Goal: Task Accomplishment & Management: Use online tool/utility

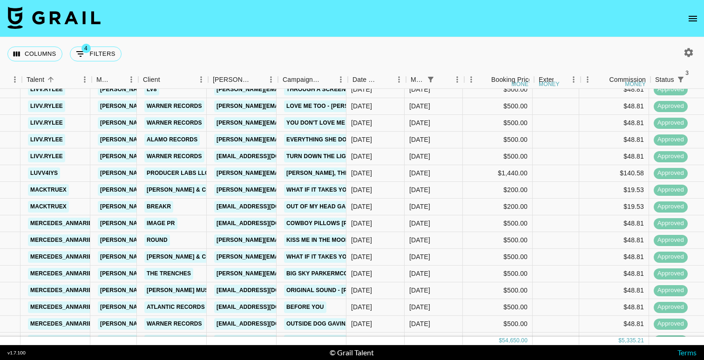
scroll to position [556, 174]
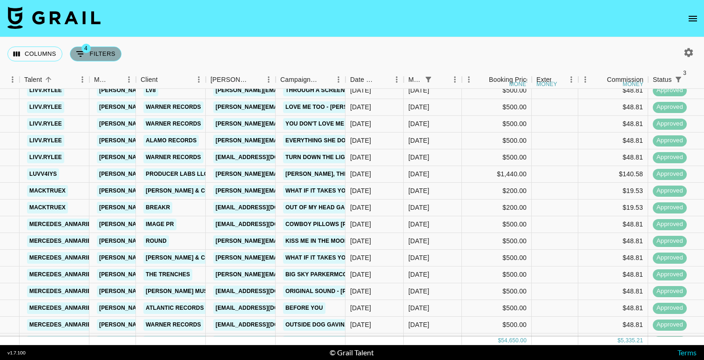
click at [101, 53] on button "4 Filters" at bounding box center [96, 54] width 52 height 15
select select "status"
select select "not"
select select "cancelled"
select select "status"
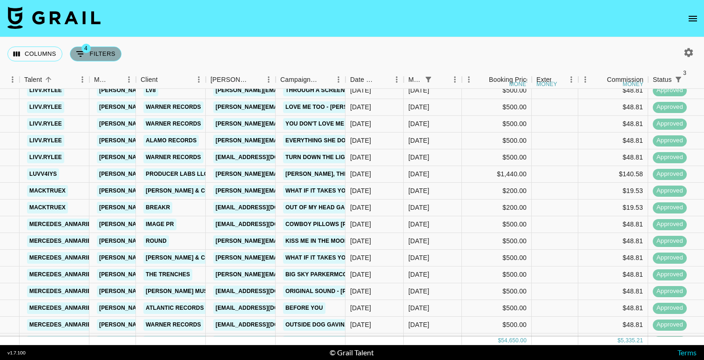
select select "not"
select select "declined"
select select "status"
select select "approved"
select select "monthDue2"
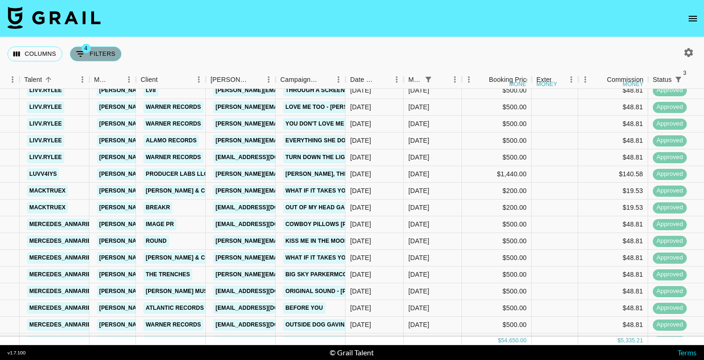
select select "[DATE]"
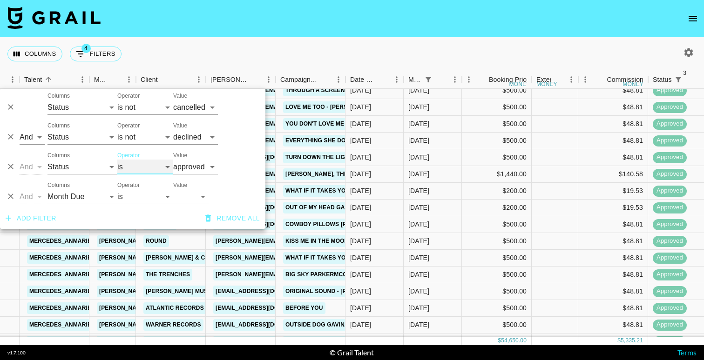
select select "not"
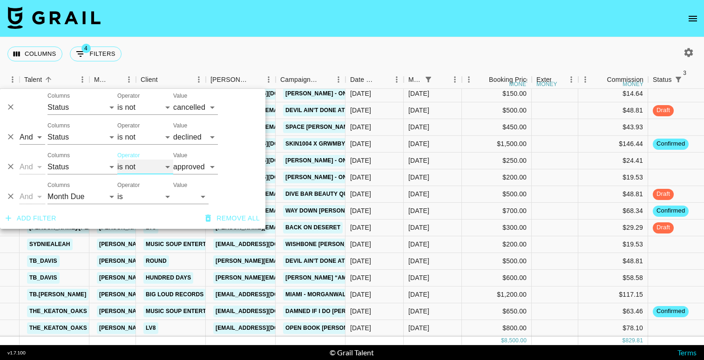
scroll to position [24, 174]
click at [186, 28] on nav at bounding box center [352, 18] width 704 height 37
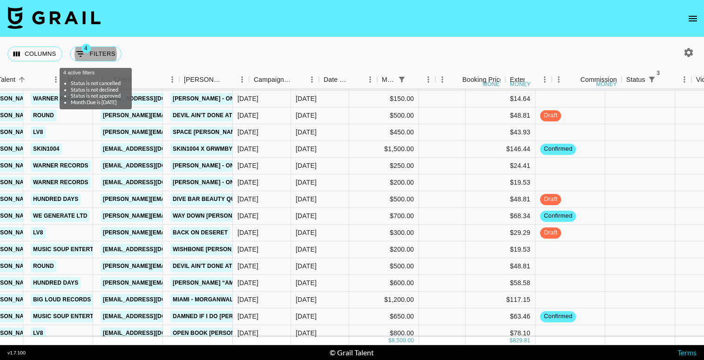
scroll to position [12, 462]
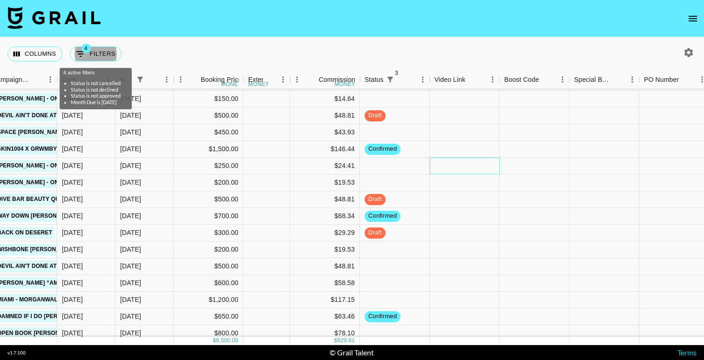
click at [443, 163] on div at bounding box center [465, 166] width 70 height 17
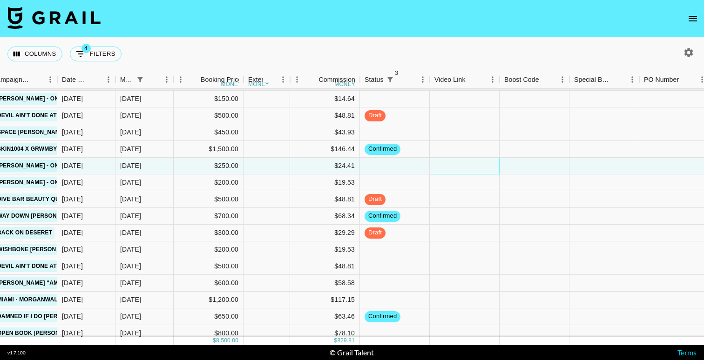
click at [443, 163] on div at bounding box center [465, 166] width 70 height 17
type input "[URL][DOMAIN_NAME]"
click at [532, 162] on div at bounding box center [534, 166] width 70 height 17
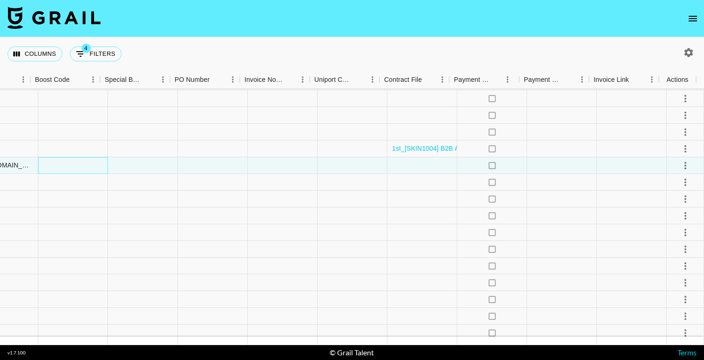
scroll to position [12, 930]
click at [681, 170] on icon "select merge strategy" at bounding box center [685, 165] width 11 height 11
click at [677, 251] on div "Approve" at bounding box center [665, 252] width 28 height 11
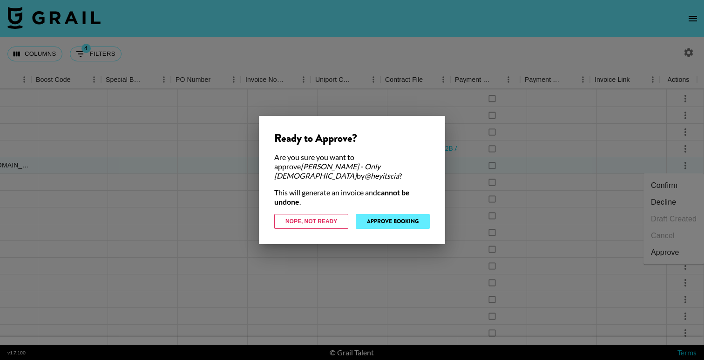
click at [389, 217] on button "Approve Booking" at bounding box center [393, 221] width 74 height 15
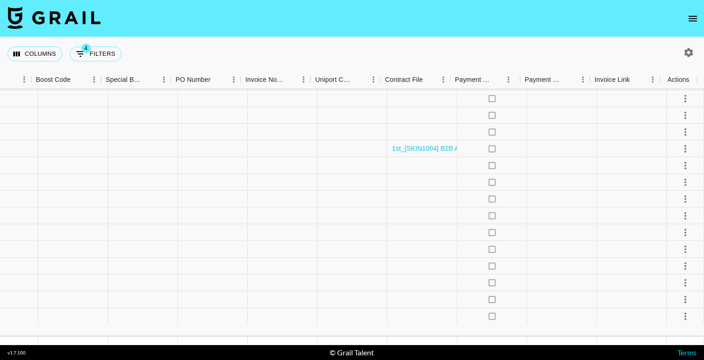
scroll to position [7, 930]
